Goal: Task Accomplishment & Management: Use online tool/utility

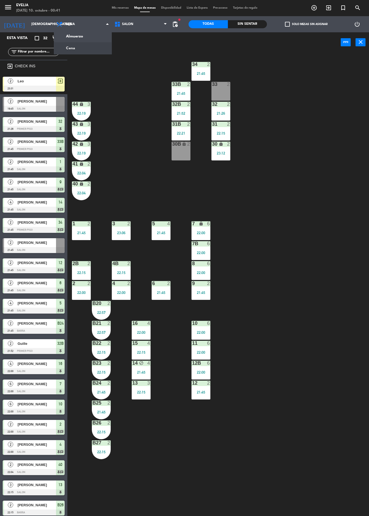
click at [91, 23] on span "Cena" at bounding box center [83, 24] width 58 height 12
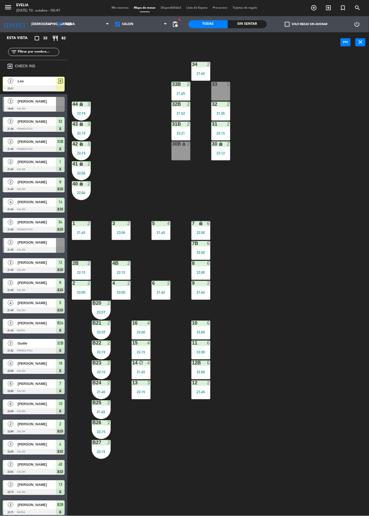
click at [43, 26] on input "[DEMOGRAPHIC_DATA][DATE]" at bounding box center [51, 24] width 45 height 9
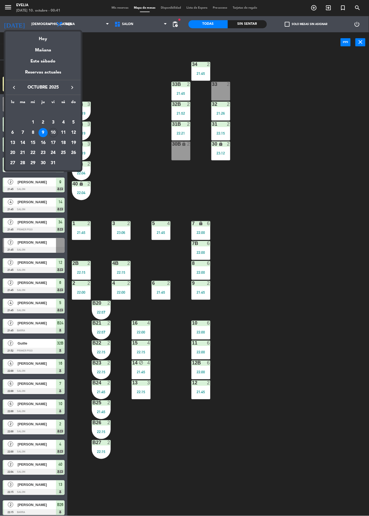
click at [53, 132] on div "10" at bounding box center [53, 132] width 9 height 9
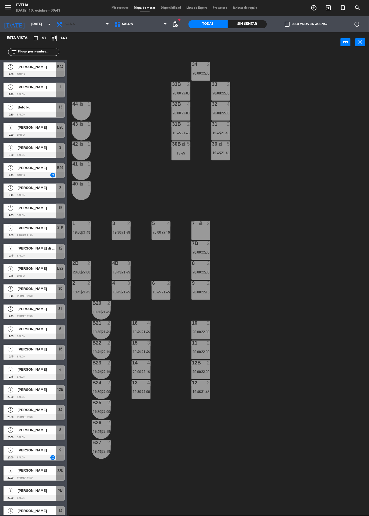
click at [87, 23] on span "Cena" at bounding box center [83, 24] width 58 height 12
click at [89, 40] on ng-component "menu [PERSON_NAME][DATE] 10. octubre - 00:41 Mis reservas Mapa de mesas Disponi…" at bounding box center [184, 258] width 369 height 516
click at [88, 24] on span "Almuerzo" at bounding box center [83, 24] width 58 height 12
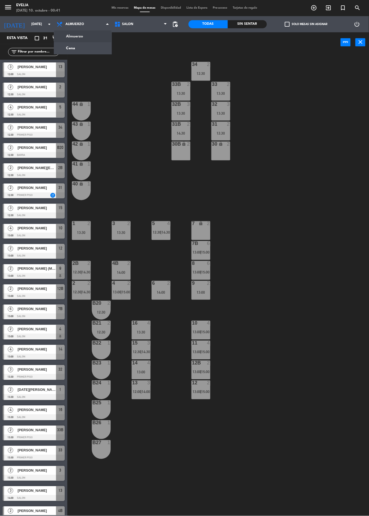
click at [90, 38] on ng-component "menu [PERSON_NAME][DATE] 10. octubre - 00:41 Mis reservas Mapa de mesas Disponi…" at bounding box center [184, 258] width 369 height 516
click at [95, 24] on span "Almuerzo" at bounding box center [83, 24] width 58 height 12
click at [289, 156] on div "34 2 12:30 33B 2 13:30 33 2 13:30 44 lock 1 32B 3 13:30 32 3 13:30 43 lock 1 31…" at bounding box center [220, 284] width 298 height 464
click at [39, 26] on input "[DATE]" at bounding box center [51, 24] width 45 height 9
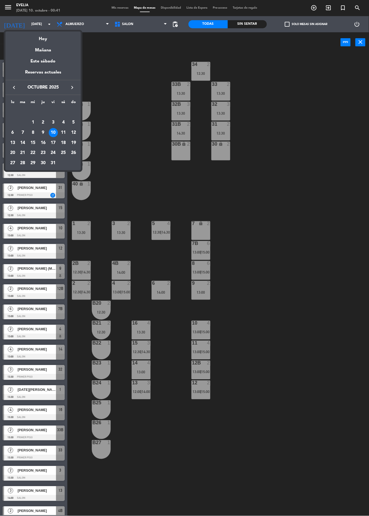
click at [43, 132] on div "9" at bounding box center [42, 132] width 9 height 9
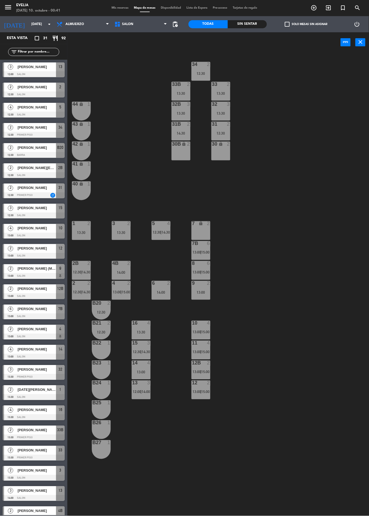
type input "[DEMOGRAPHIC_DATA][DATE]"
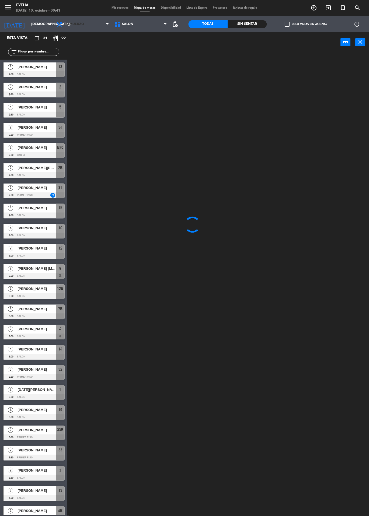
click at [81, 24] on span "Almuerzo" at bounding box center [74, 24] width 19 height 4
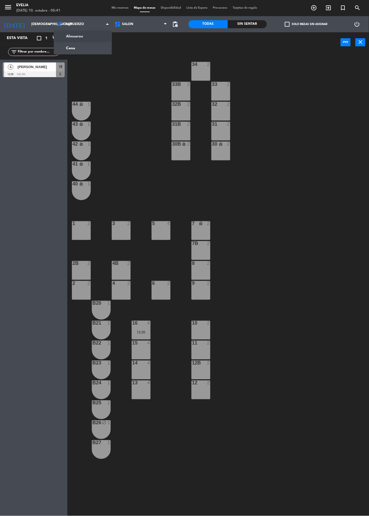
click at [89, 35] on ng-component "menu [PERSON_NAME][DATE] 10. octubre - 00:41 Mis reservas Mapa de mesas Disponi…" at bounding box center [184, 258] width 369 height 516
click at [93, 26] on span "Almuerzo" at bounding box center [83, 24] width 58 height 12
click at [35, 24] on input "[DEMOGRAPHIC_DATA][DATE]" at bounding box center [51, 24] width 45 height 9
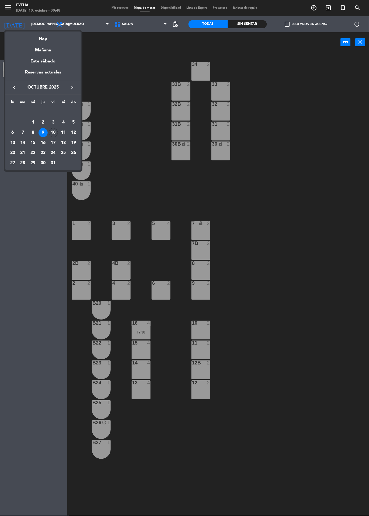
click at [41, 132] on div "9" at bounding box center [42, 132] width 9 height 9
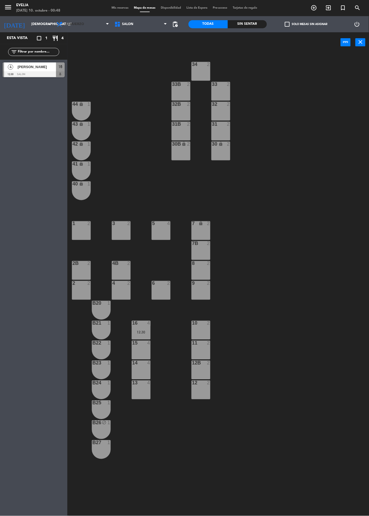
click at [80, 24] on span "Almuerzo" at bounding box center [74, 24] width 19 height 4
click at [92, 50] on ng-component "menu [PERSON_NAME][DATE] 10. octubre - 00:48 Mis reservas Mapa de mesas Disponi…" at bounding box center [184, 258] width 369 height 516
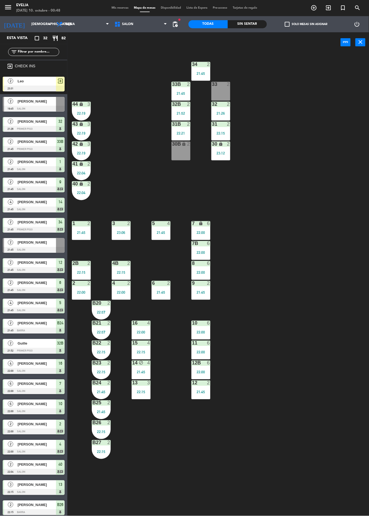
click at [197, 68] on div "34 2 21:45" at bounding box center [200, 71] width 19 height 19
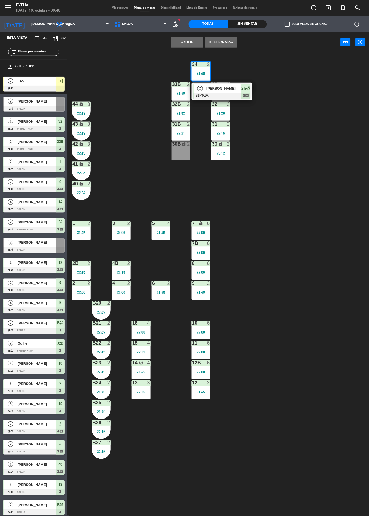
click at [224, 89] on span "[PERSON_NAME]" at bounding box center [223, 89] width 34 height 6
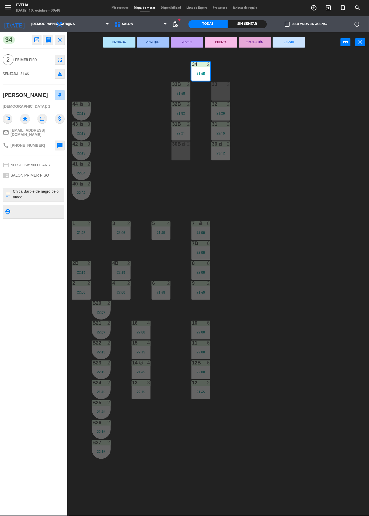
click at [280, 44] on button "SERVIR" at bounding box center [289, 42] width 32 height 11
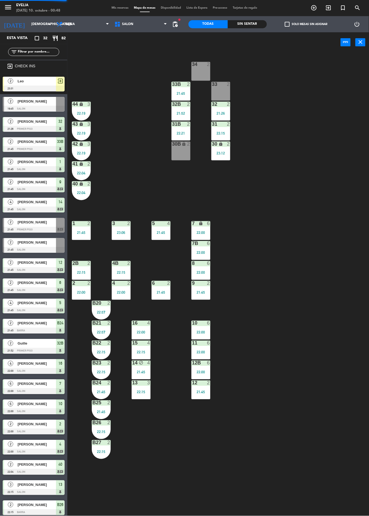
click at [182, 92] on div "21:45" at bounding box center [180, 94] width 19 height 4
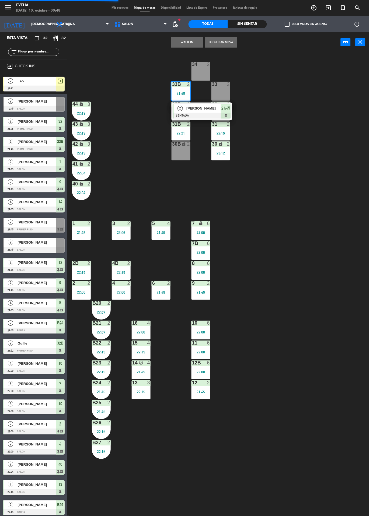
click at [204, 109] on span "[PERSON_NAME]" at bounding box center [203, 109] width 34 height 6
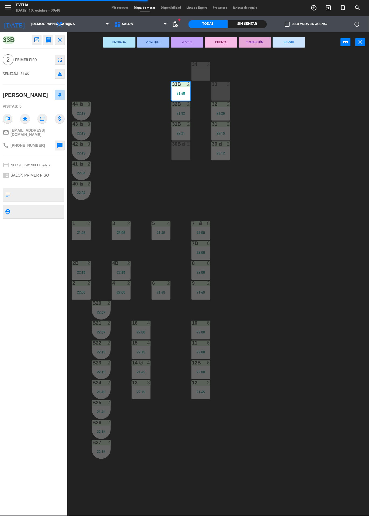
click at [292, 41] on button "SERVIR" at bounding box center [289, 42] width 32 height 11
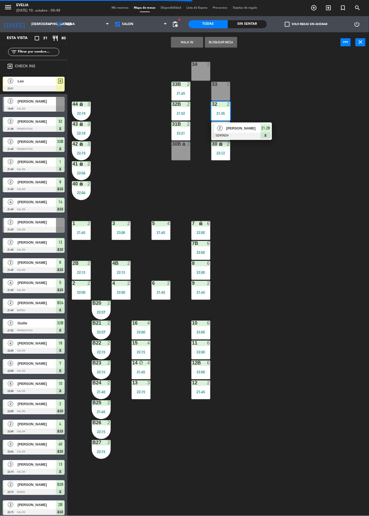
click at [244, 128] on span "[PERSON_NAME]" at bounding box center [243, 128] width 34 height 6
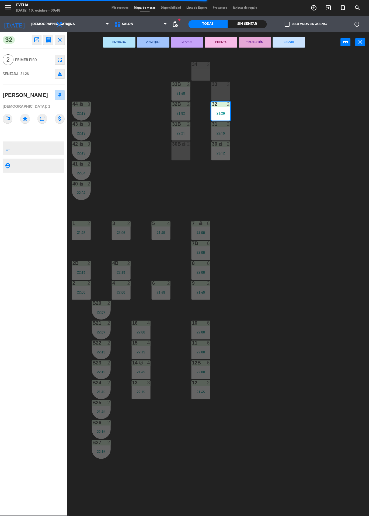
click at [279, 45] on button "SERVIR" at bounding box center [289, 42] width 32 height 11
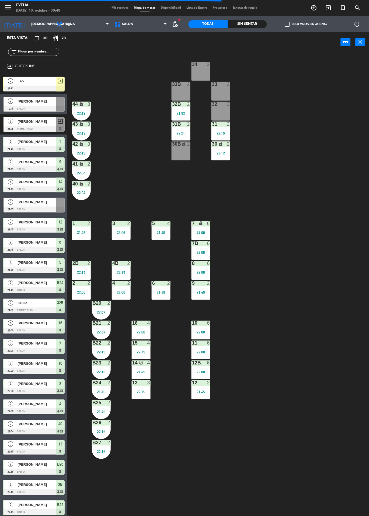
click at [183, 108] on div "32B 2 21:52" at bounding box center [180, 111] width 19 height 19
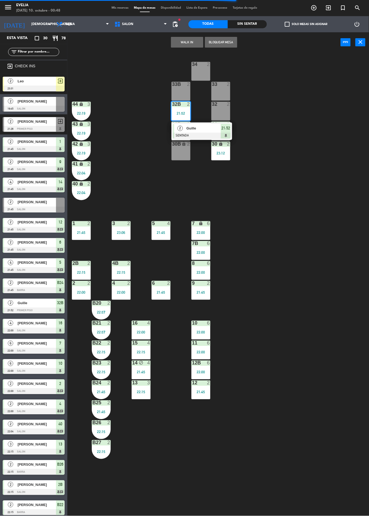
click at [201, 129] on span "Guille" at bounding box center [203, 128] width 34 height 6
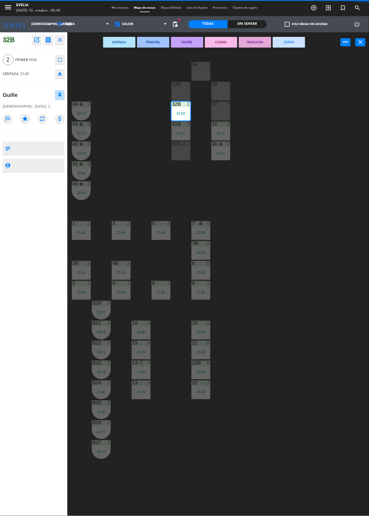
click at [284, 46] on button "SERVIR" at bounding box center [289, 42] width 32 height 11
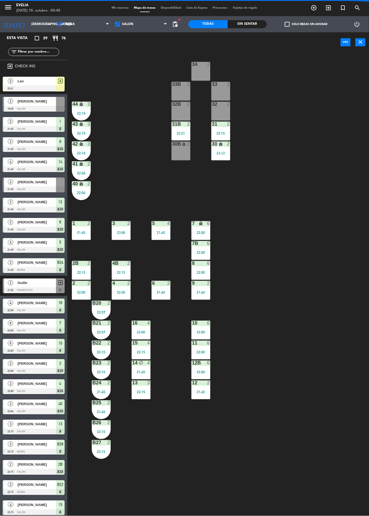
click at [89, 106] on div "3" at bounding box center [88, 104] width 3 height 5
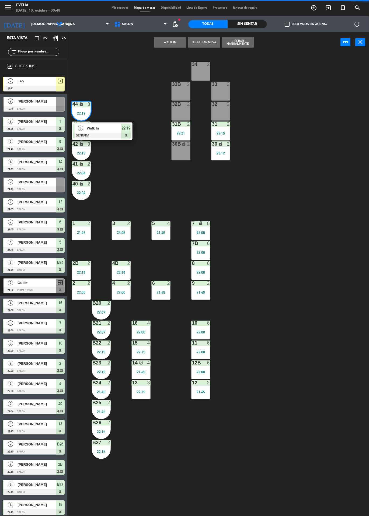
click at [112, 131] on span "Walk In" at bounding box center [104, 128] width 34 height 6
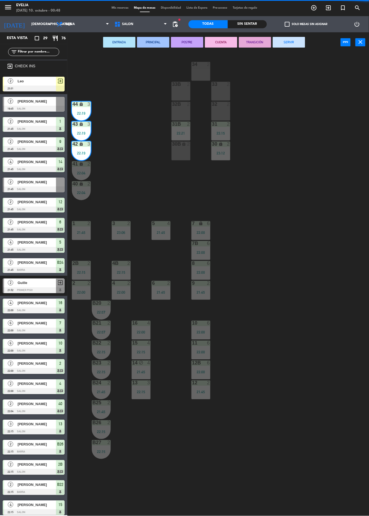
click at [295, 38] on button "SERVIR" at bounding box center [289, 42] width 32 height 11
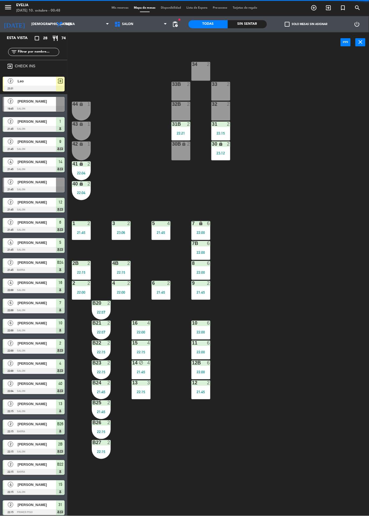
scroll to position [104, 0]
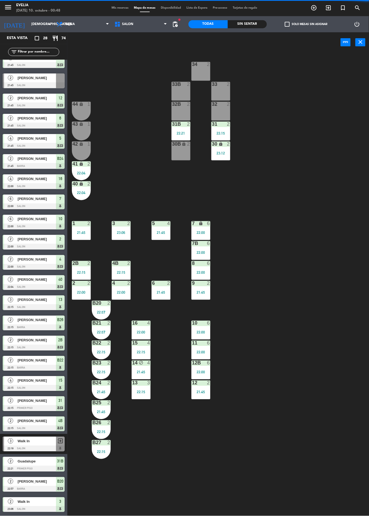
click at [82, 171] on div "22:04" at bounding box center [81, 173] width 19 height 4
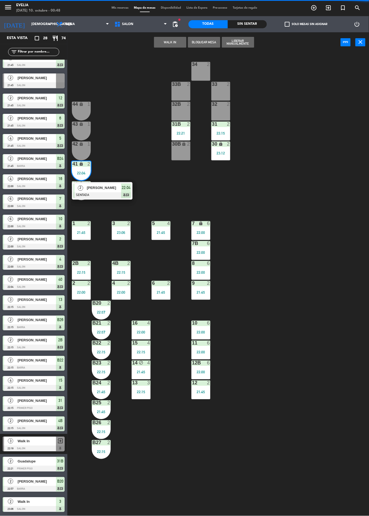
click at [109, 187] on span "[PERSON_NAME]" at bounding box center [104, 188] width 34 height 6
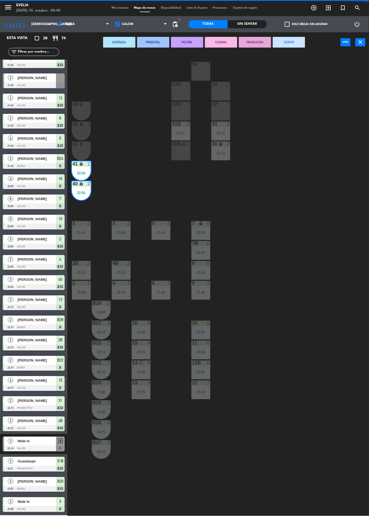
click at [289, 43] on button "SERVIR" at bounding box center [289, 42] width 32 height 11
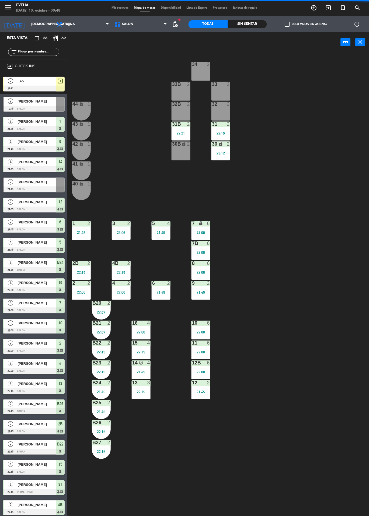
click at [179, 127] on div "31B 2" at bounding box center [180, 124] width 19 height 5
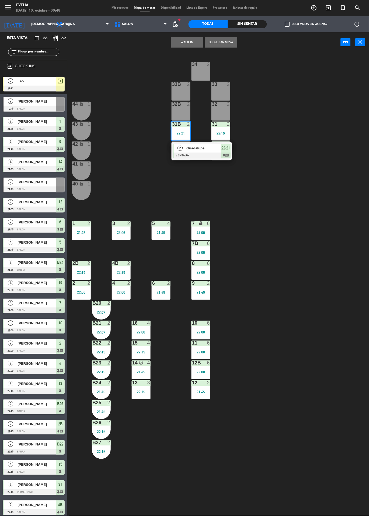
click at [197, 149] on span "Guadalupe" at bounding box center [203, 148] width 34 height 6
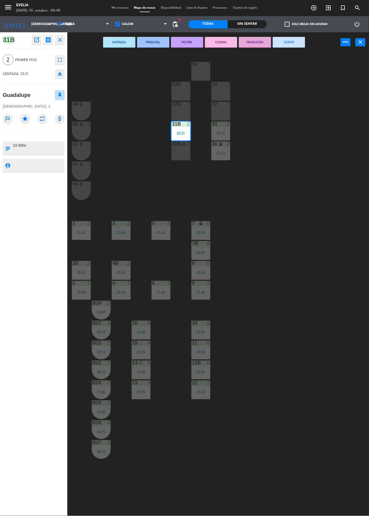
click at [283, 38] on button "SERVIR" at bounding box center [289, 42] width 32 height 11
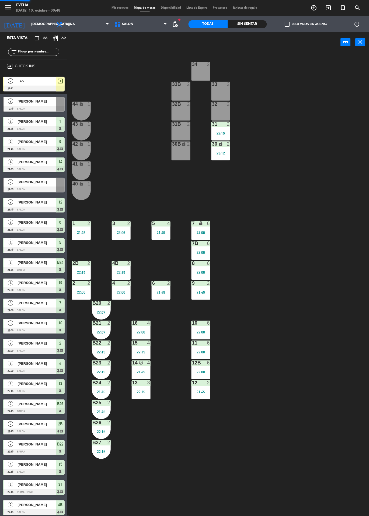
scroll to position [83, 0]
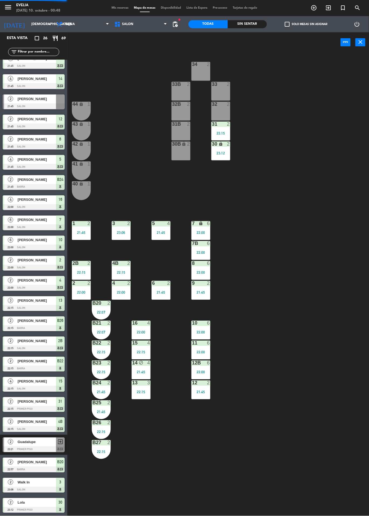
click at [221, 122] on div at bounding box center [220, 124] width 9 height 5
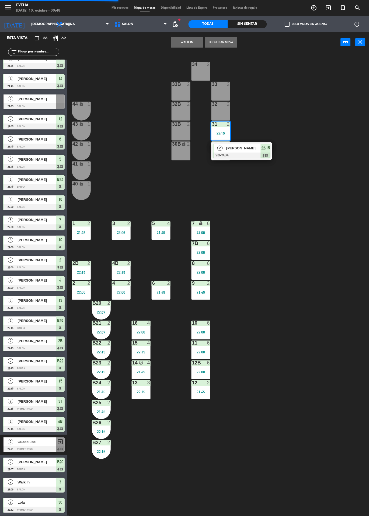
click at [254, 148] on span "[PERSON_NAME]" at bounding box center [243, 148] width 34 height 6
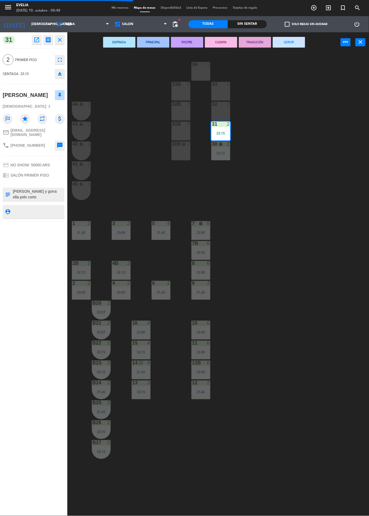
click at [289, 42] on button "SERVIR" at bounding box center [289, 42] width 32 height 11
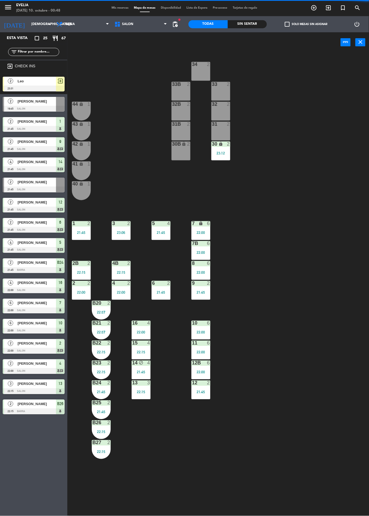
scroll to position [63, 0]
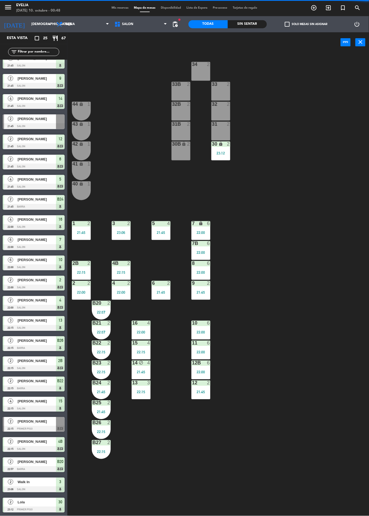
click at [219, 153] on div "23:12" at bounding box center [220, 153] width 19 height 4
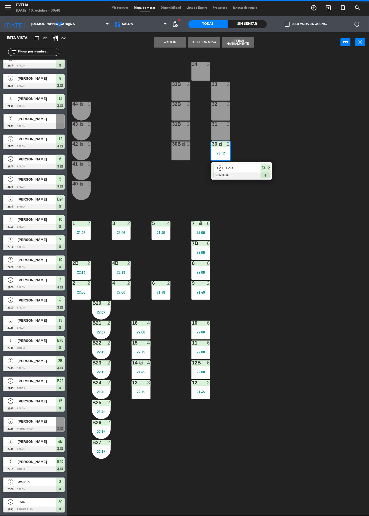
click at [248, 170] on span "Lola" at bounding box center [243, 168] width 34 height 6
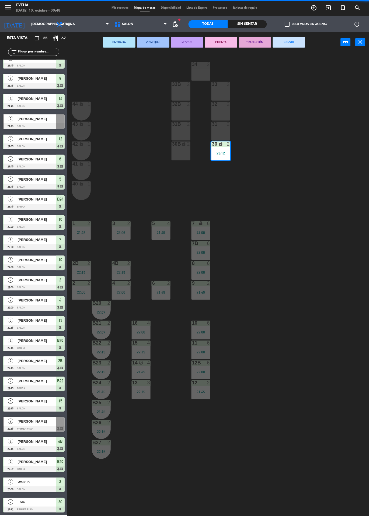
click at [293, 43] on button "SERVIR" at bounding box center [289, 42] width 32 height 11
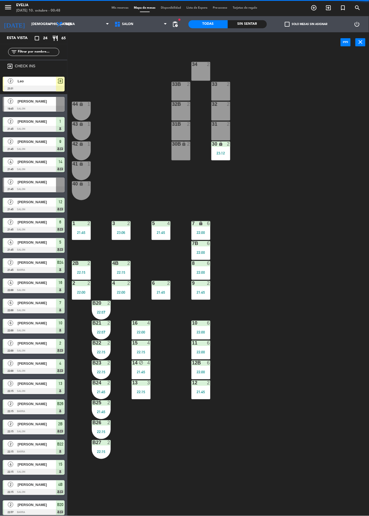
scroll to position [43, 0]
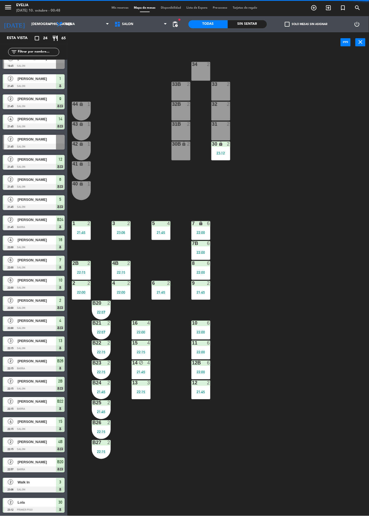
click at [193, 234] on div "22:00" at bounding box center [200, 233] width 19 height 4
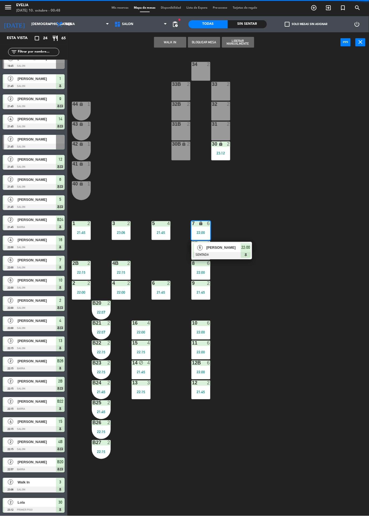
click at [231, 243] on div "[PERSON_NAME]" at bounding box center [223, 247] width 35 height 9
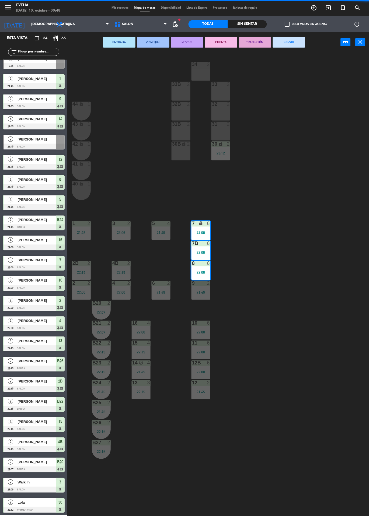
click at [288, 41] on button "SERVIR" at bounding box center [289, 42] width 32 height 11
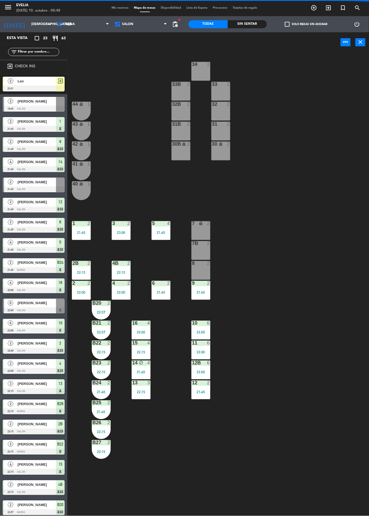
click at [159, 223] on div at bounding box center [161, 223] width 9 height 5
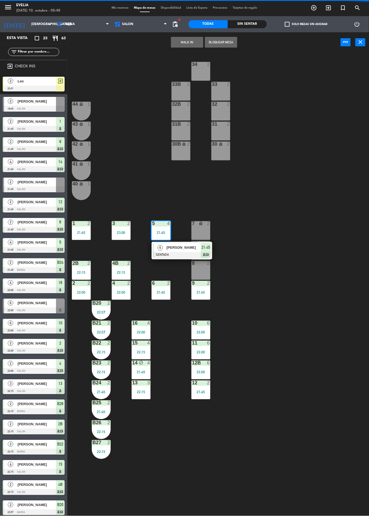
click at [174, 251] on div "[PERSON_NAME]" at bounding box center [183, 247] width 35 height 9
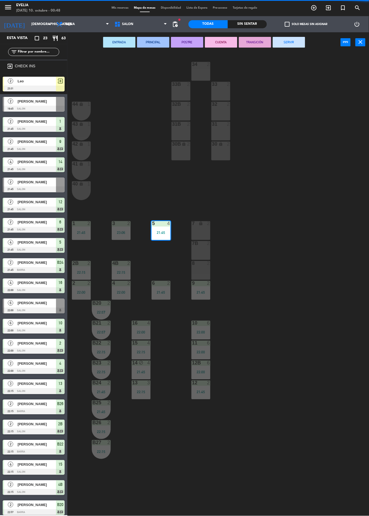
click at [299, 40] on button "SERVIR" at bounding box center [289, 42] width 32 height 11
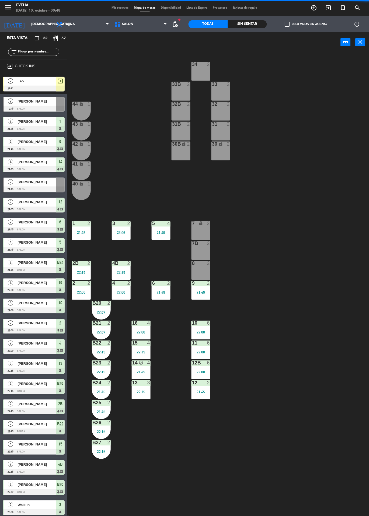
click at [125, 231] on div "23:06" at bounding box center [121, 233] width 19 height 4
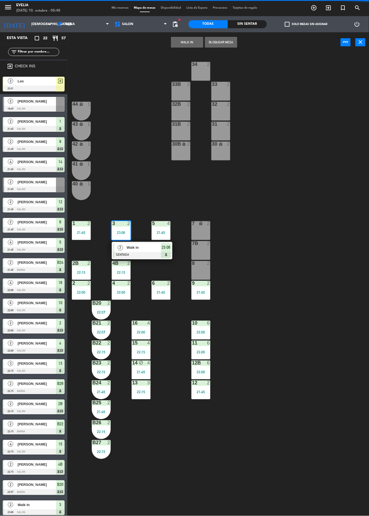
click at [148, 246] on span "Walk In" at bounding box center [144, 248] width 34 height 6
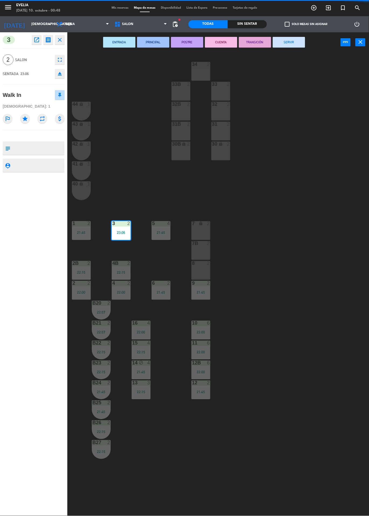
click at [287, 42] on button "SERVIR" at bounding box center [289, 42] width 32 height 11
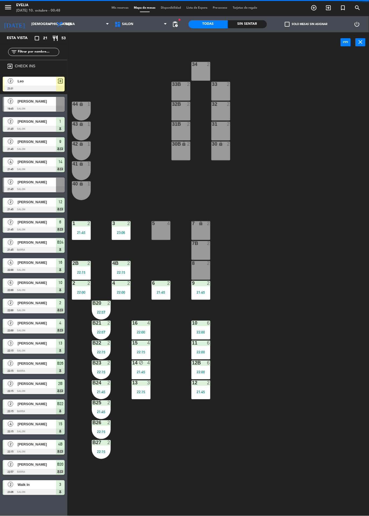
scroll to position [0, 0]
click at [113, 249] on div "34 2 33B 2 33 2 44 lock 1 32B 2 32 2 43 lock 1 31B 2 31 2 42 lock 1 30B lock 2 …" at bounding box center [220, 284] width 298 height 464
click at [80, 233] on div "21:45" at bounding box center [81, 233] width 19 height 4
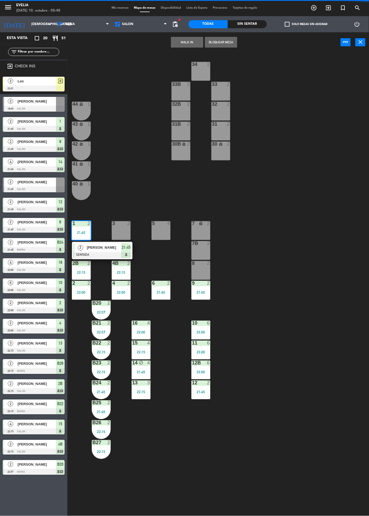
click at [107, 247] on span "[PERSON_NAME]" at bounding box center [104, 248] width 34 height 6
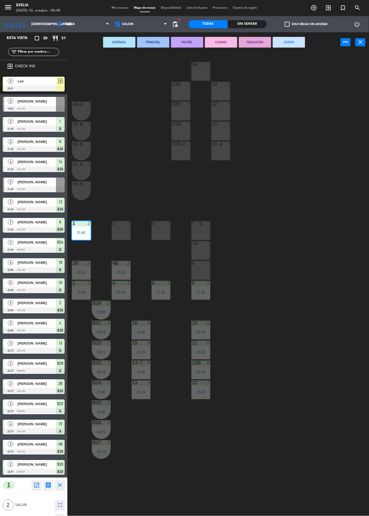
click at [287, 42] on button "SERVIR" at bounding box center [289, 42] width 32 height 11
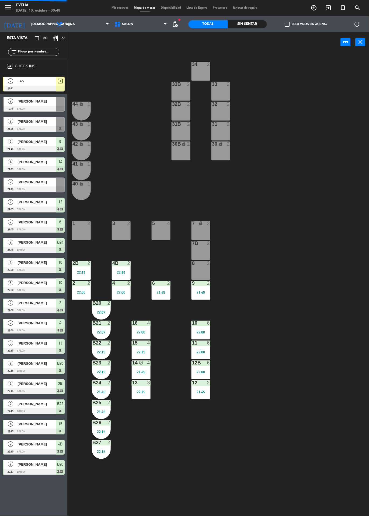
click at [73, 273] on div "22:15" at bounding box center [81, 273] width 19 height 4
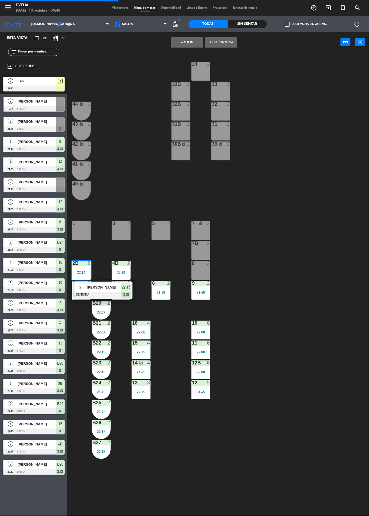
click at [104, 288] on span "[PERSON_NAME]" at bounding box center [104, 288] width 34 height 6
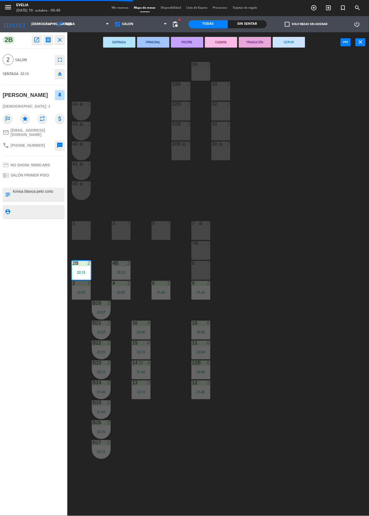
click at [293, 40] on button "SERVIR" at bounding box center [289, 42] width 32 height 11
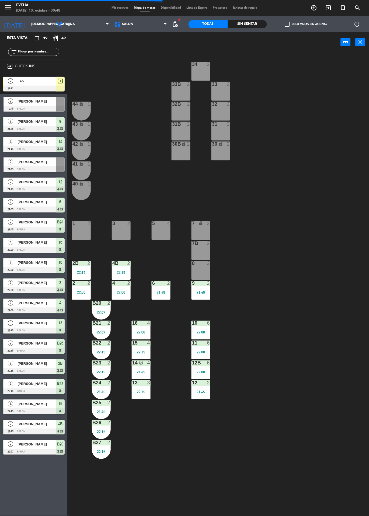
click at [81, 292] on div "22:00" at bounding box center [81, 293] width 19 height 4
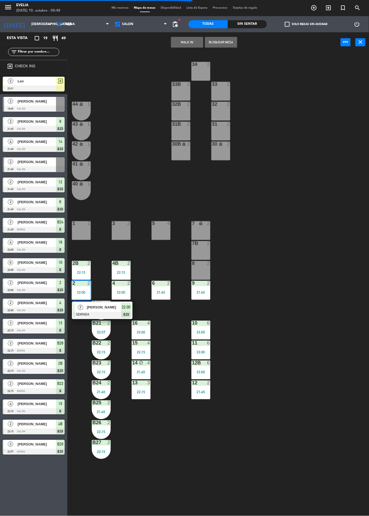
click at [111, 314] on div at bounding box center [102, 315] width 58 height 6
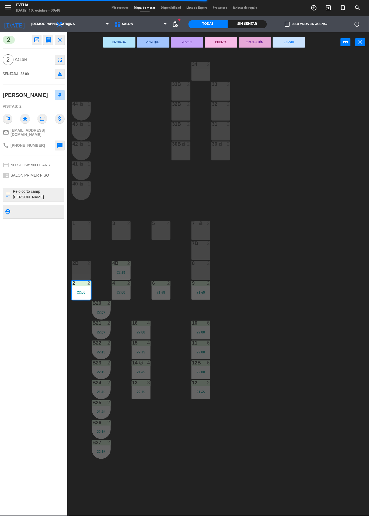
click at [290, 47] on button "SERVIR" at bounding box center [289, 42] width 32 height 11
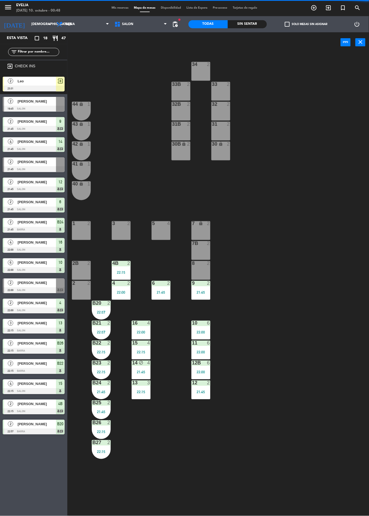
click at [129, 272] on div "22:15" at bounding box center [121, 273] width 19 height 4
click at [147, 287] on span "[PERSON_NAME]" at bounding box center [144, 288] width 34 height 6
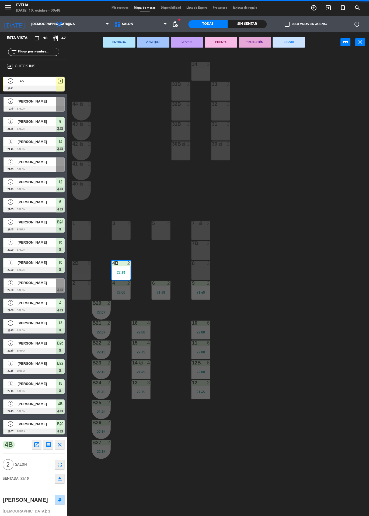
click at [292, 44] on button "SERVIR" at bounding box center [289, 42] width 32 height 11
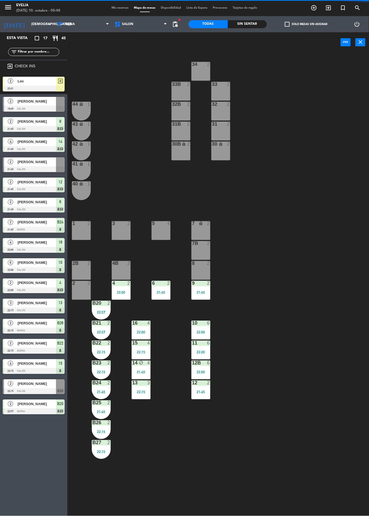
click at [166, 288] on div "6 2 21:45" at bounding box center [161, 290] width 19 height 19
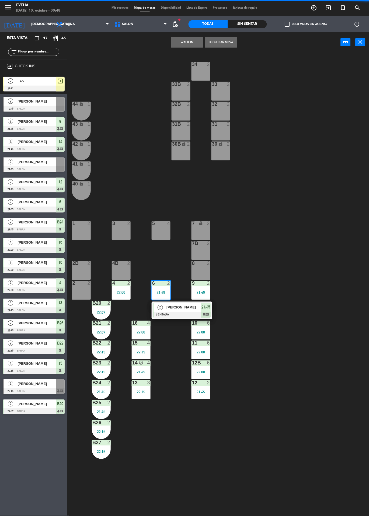
click at [178, 310] on div "[PERSON_NAME]" at bounding box center [183, 307] width 35 height 9
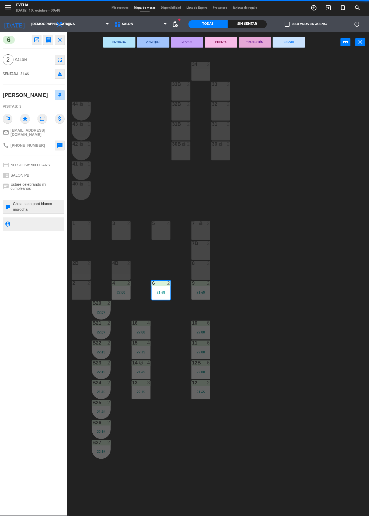
click at [289, 42] on button "SERVIR" at bounding box center [289, 42] width 32 height 11
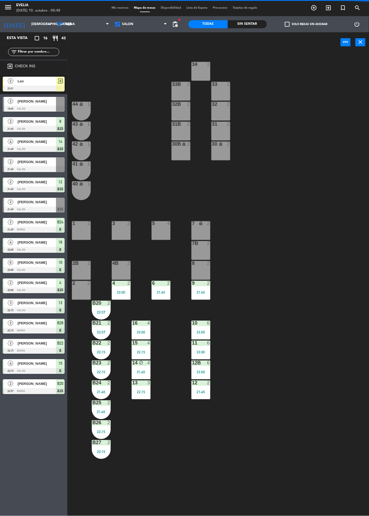
click at [120, 287] on div "4 2 22:00" at bounding box center [121, 290] width 19 height 19
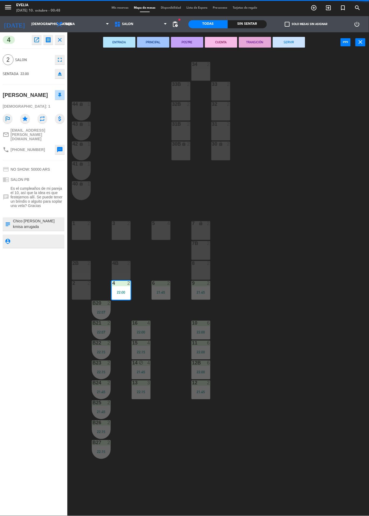
click at [292, 40] on button "SERVIR" at bounding box center [289, 42] width 32 height 11
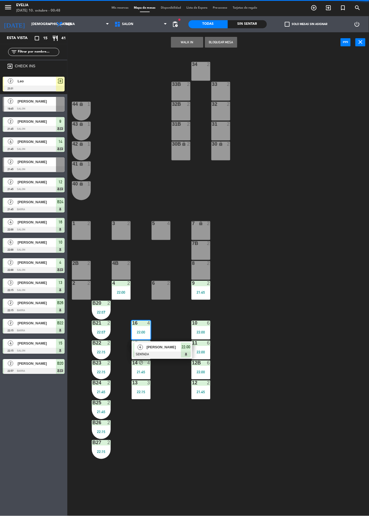
click at [167, 351] on div "[PERSON_NAME]" at bounding box center [163, 347] width 35 height 9
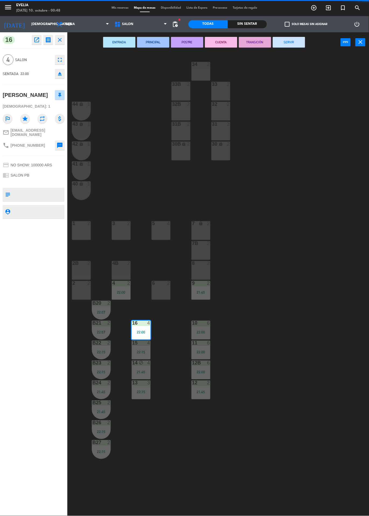
click at [283, 43] on button "SERVIR" at bounding box center [289, 42] width 32 height 11
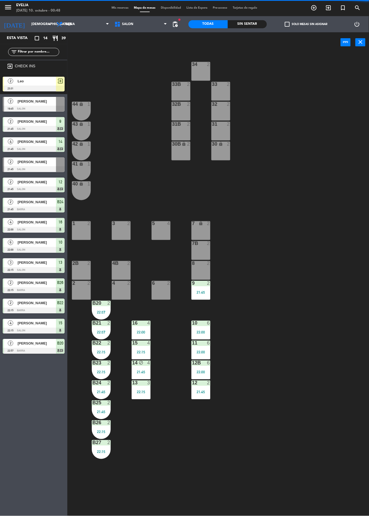
click at [99, 305] on div at bounding box center [101, 303] width 9 height 5
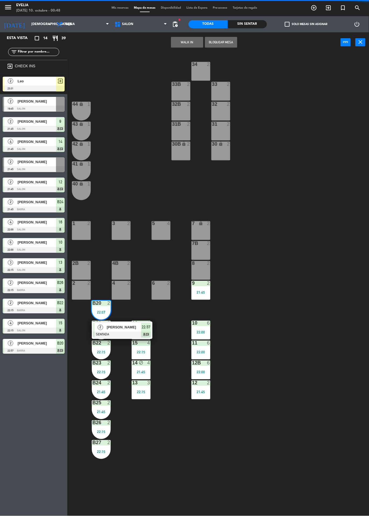
click at [128, 330] on span "[PERSON_NAME]" at bounding box center [124, 328] width 34 height 6
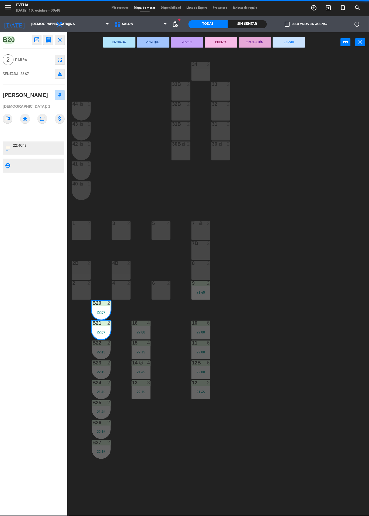
click at [289, 42] on button "SERVIR" at bounding box center [289, 42] width 32 height 11
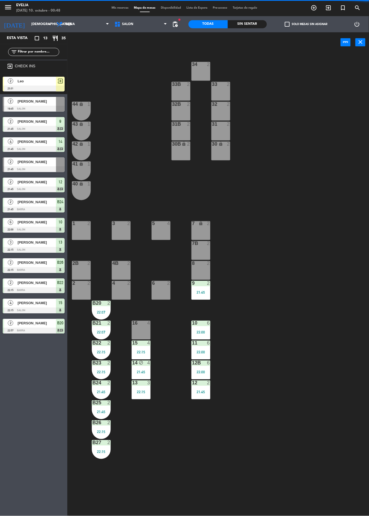
click at [103, 353] on div "22:15" at bounding box center [101, 352] width 19 height 4
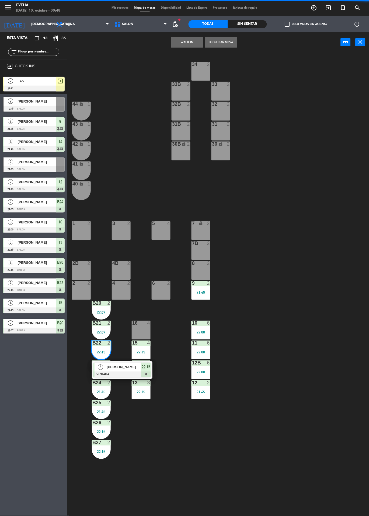
click at [135, 370] on span "[PERSON_NAME]" at bounding box center [124, 367] width 34 height 6
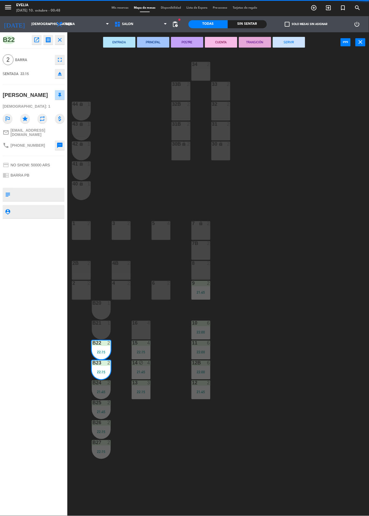
click at [288, 42] on button "SERVIR" at bounding box center [289, 42] width 32 height 11
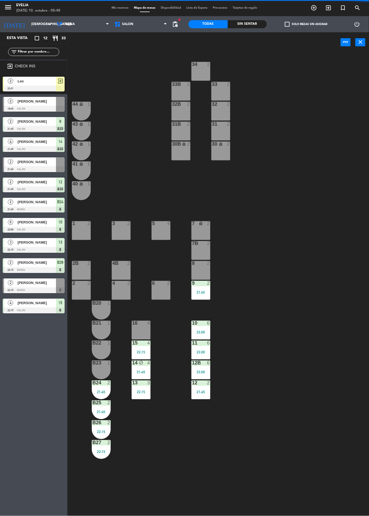
click at [93, 404] on div "B25" at bounding box center [92, 403] width 0 height 5
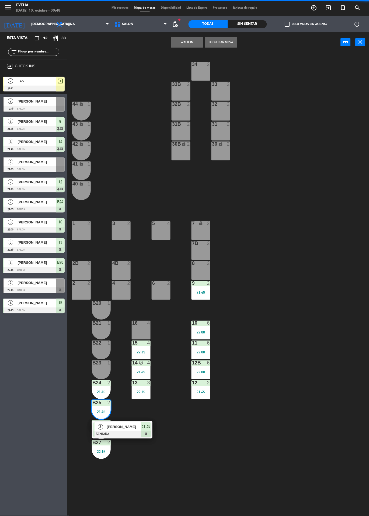
click at [131, 426] on span "[PERSON_NAME]" at bounding box center [124, 427] width 34 height 6
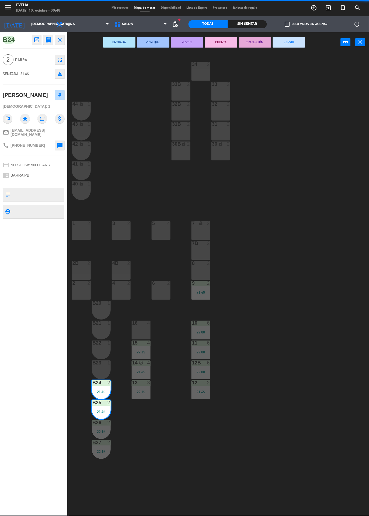
click at [283, 38] on button "SERVIR" at bounding box center [289, 42] width 32 height 11
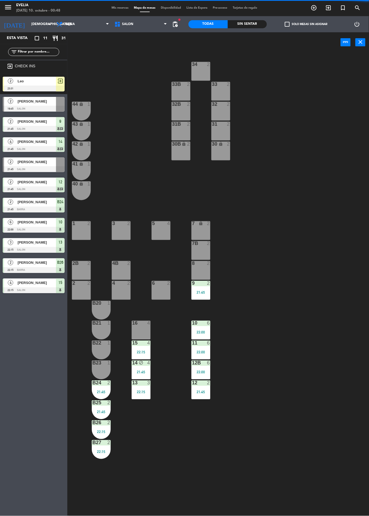
click at [102, 414] on div "21:45" at bounding box center [101, 412] width 19 height 4
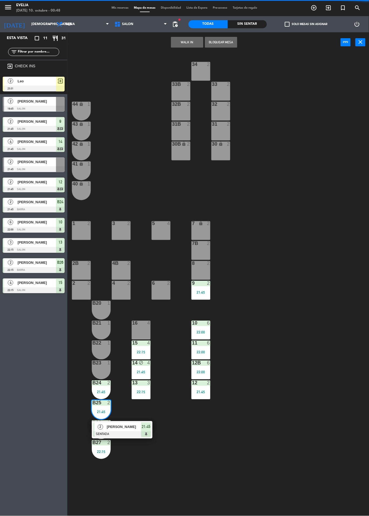
click at [141, 428] on span "[PERSON_NAME]" at bounding box center [124, 427] width 34 height 6
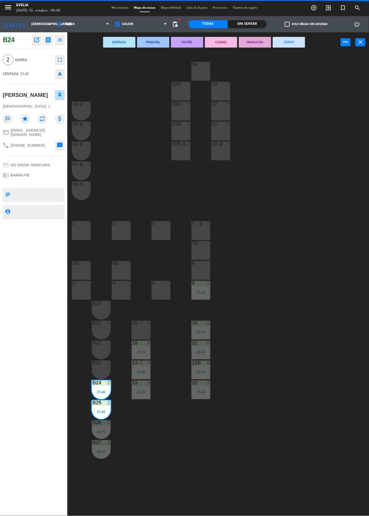
click at [286, 41] on button "SERVIR" at bounding box center [289, 42] width 32 height 11
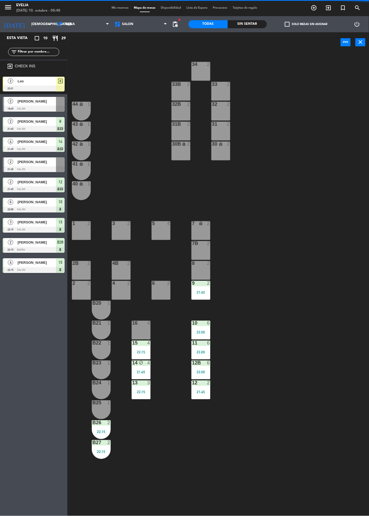
click at [136, 347] on div "15 4 22:15" at bounding box center [141, 350] width 19 height 19
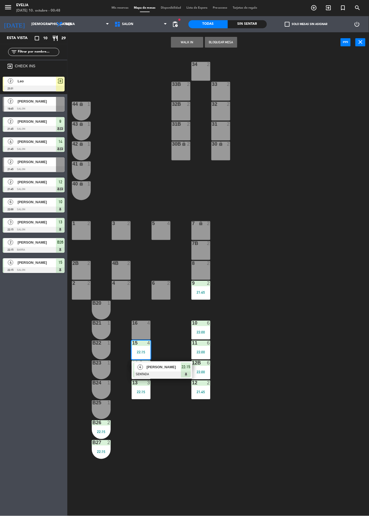
click at [174, 365] on span "[PERSON_NAME]" at bounding box center [163, 367] width 34 height 6
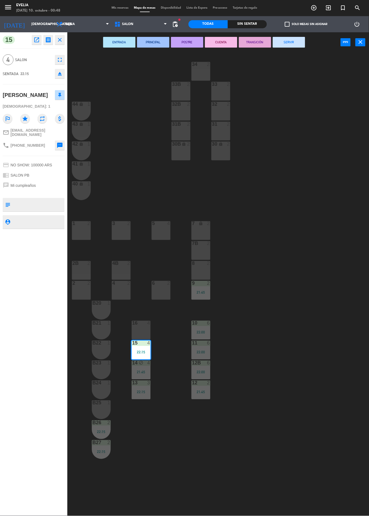
click at [288, 42] on button "SERVIR" at bounding box center [289, 42] width 32 height 11
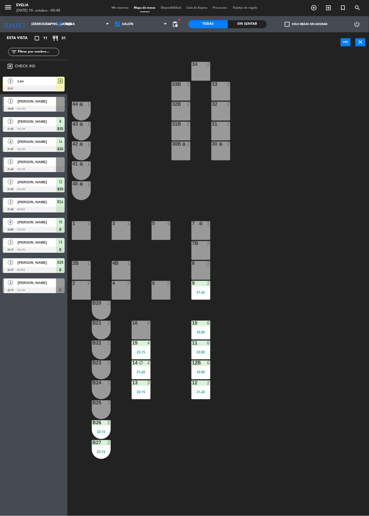
click at [141, 363] on icon "block" at bounding box center [141, 363] width 5 height 5
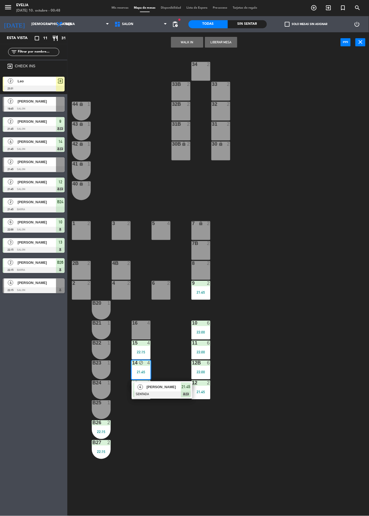
click at [163, 387] on span "[PERSON_NAME]" at bounding box center [163, 387] width 34 height 6
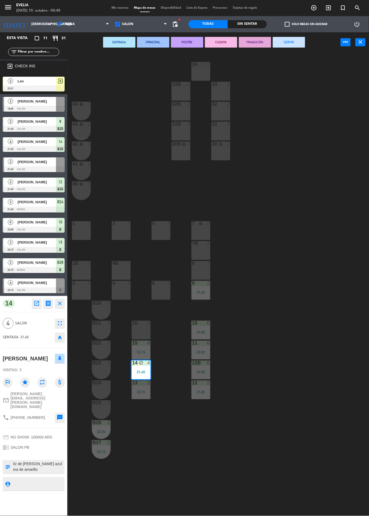
click at [289, 43] on button "SERVIR" at bounding box center [289, 42] width 32 height 11
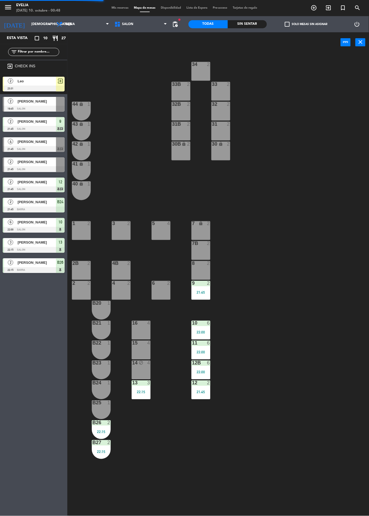
click at [96, 431] on div "22:15" at bounding box center [101, 432] width 19 height 4
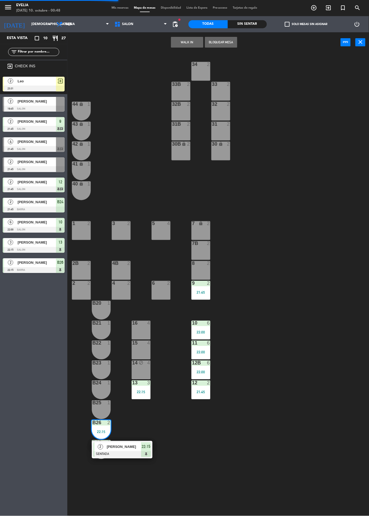
click at [139, 448] on span "[PERSON_NAME]" at bounding box center [124, 447] width 34 height 6
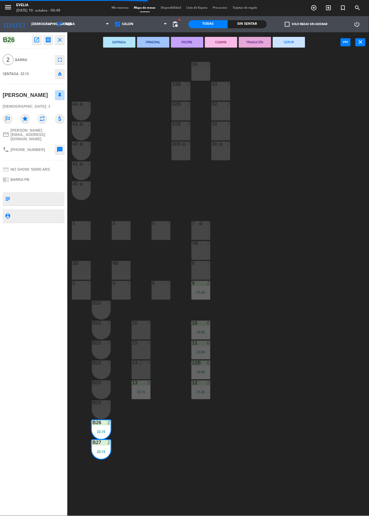
click at [286, 37] on button "SERVIR" at bounding box center [289, 42] width 32 height 11
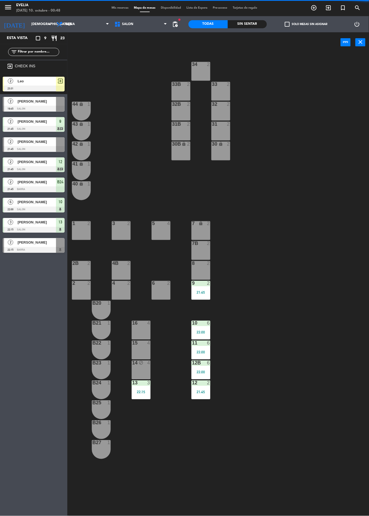
click at [148, 392] on div "22:15" at bounding box center [141, 392] width 19 height 4
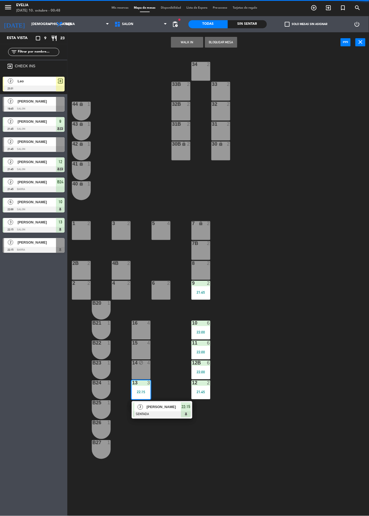
click at [172, 408] on span "[PERSON_NAME]" at bounding box center [163, 407] width 34 height 6
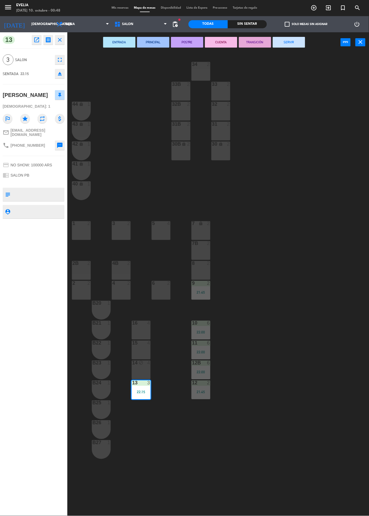
click at [283, 38] on button "SERVIR" at bounding box center [289, 42] width 32 height 11
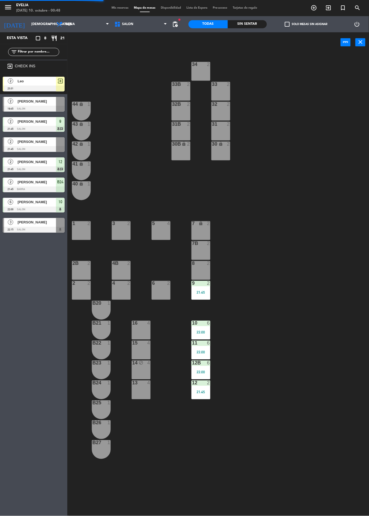
click at [198, 290] on div "9 2 21:45" at bounding box center [200, 290] width 19 height 19
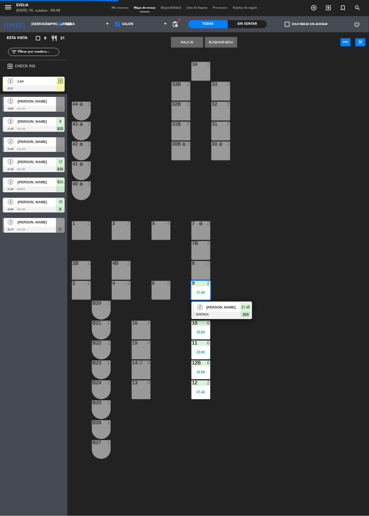
click at [231, 312] on div at bounding box center [222, 315] width 58 height 6
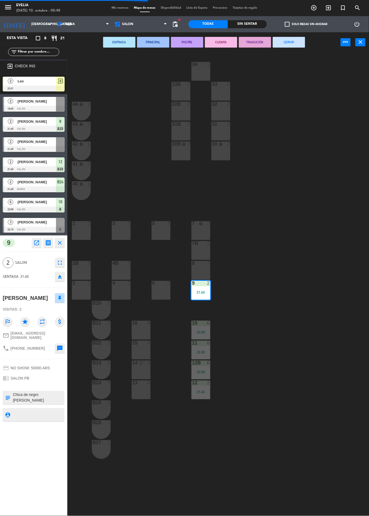
click at [289, 42] on button "SERVIR" at bounding box center [289, 42] width 32 height 11
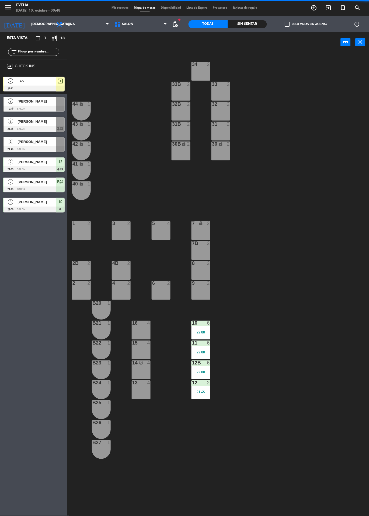
click at [208, 328] on div "10 6 22:00" at bounding box center [200, 330] width 19 height 19
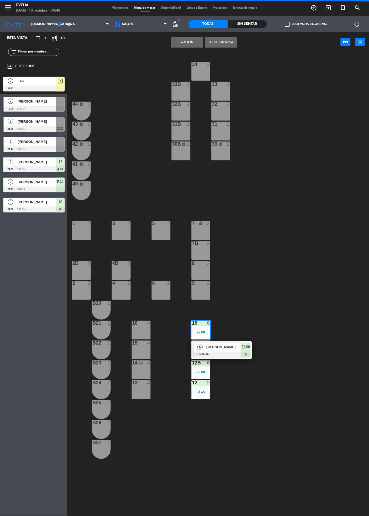
click at [243, 349] on span "22:00" at bounding box center [245, 347] width 9 height 6
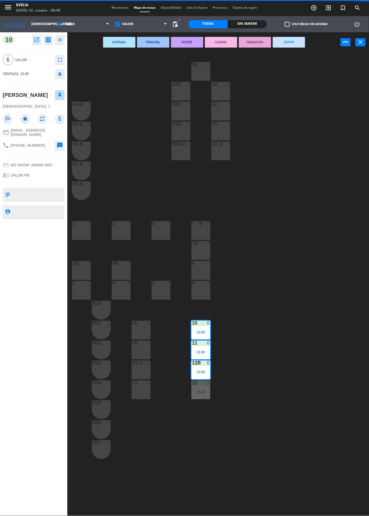
click at [289, 43] on button "SERVIR" at bounding box center [289, 42] width 32 height 11
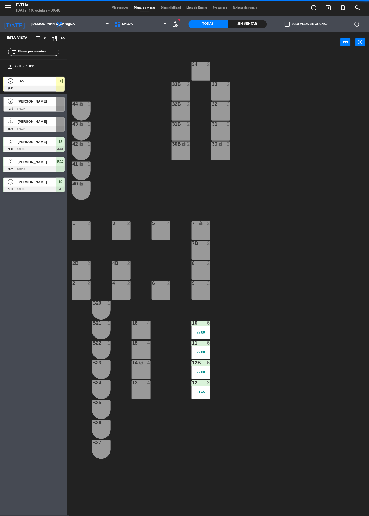
click at [205, 390] on div "21:45" at bounding box center [200, 392] width 19 height 4
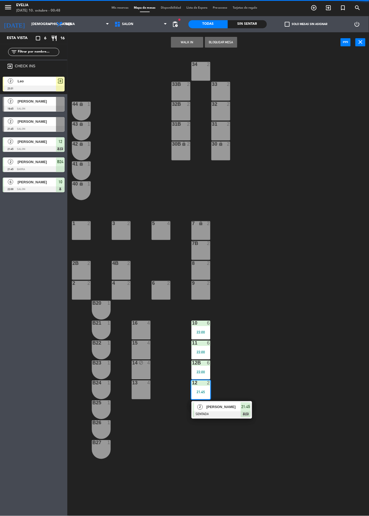
click at [231, 406] on span "[PERSON_NAME]" at bounding box center [223, 407] width 34 height 6
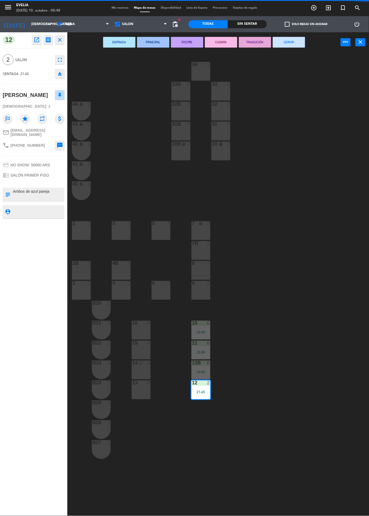
click at [289, 42] on button "SERVIR" at bounding box center [289, 42] width 32 height 11
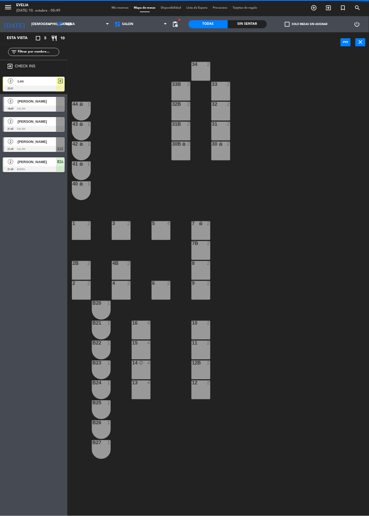
click at [119, 8] on span "Mis reservas" at bounding box center [120, 7] width 22 height 3
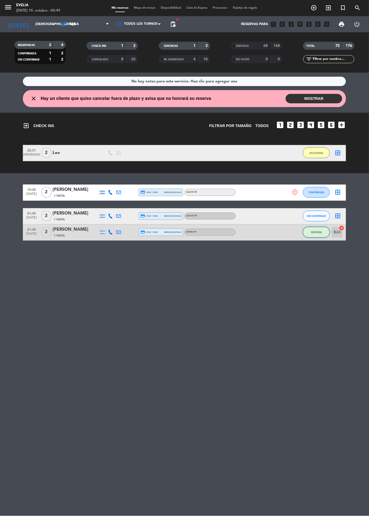
click at [309, 234] on button "SENTADA" at bounding box center [316, 232] width 27 height 11
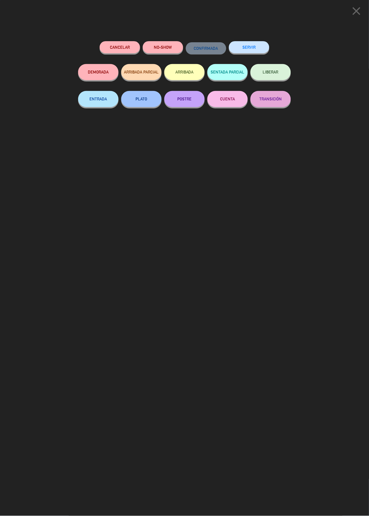
click at [241, 51] on button "SERVIR" at bounding box center [249, 47] width 40 height 12
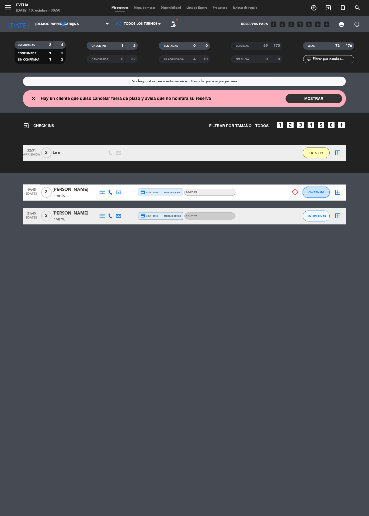
click at [318, 193] on span "CONFIRMADA" at bounding box center [316, 192] width 16 height 3
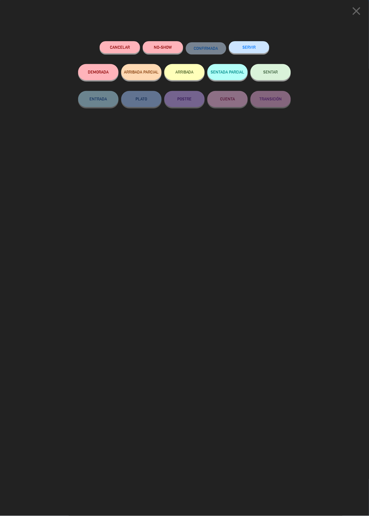
click at [171, 48] on button "NO-SHOW" at bounding box center [163, 47] width 40 height 12
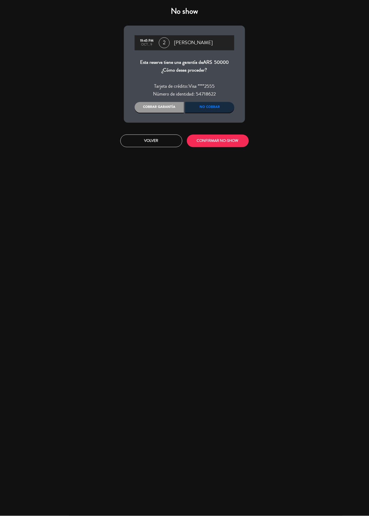
click at [173, 105] on div "Cobrar garantía" at bounding box center [159, 107] width 49 height 11
click at [237, 144] on button "CONFIRMAR NO-SHOW" at bounding box center [218, 141] width 62 height 13
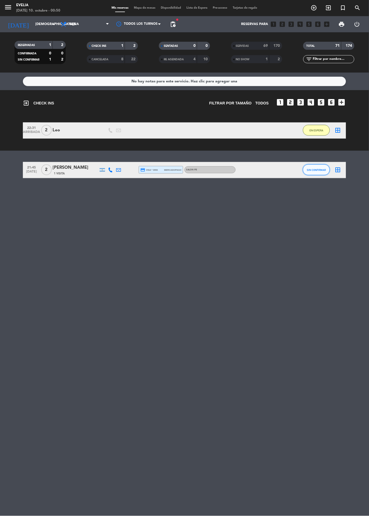
click at [322, 168] on span "SIN CONFIRMAR" at bounding box center [316, 169] width 19 height 3
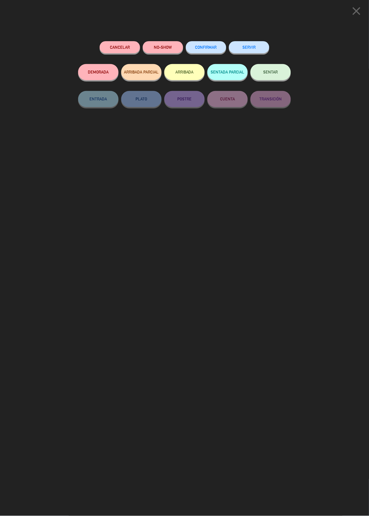
click at [166, 47] on button "NO-SHOW" at bounding box center [163, 47] width 40 height 12
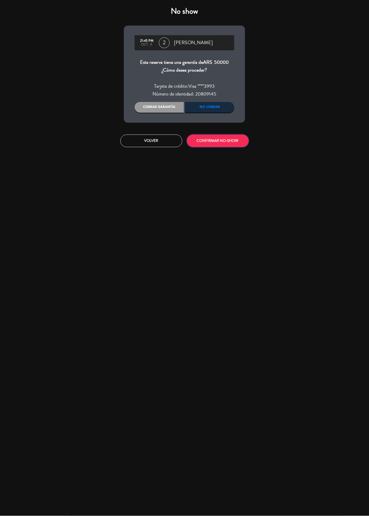
click at [227, 135] on button "CONFIRMAR NO-SHOW" at bounding box center [218, 141] width 62 height 13
